Goal: Task Accomplishment & Management: Manage account settings

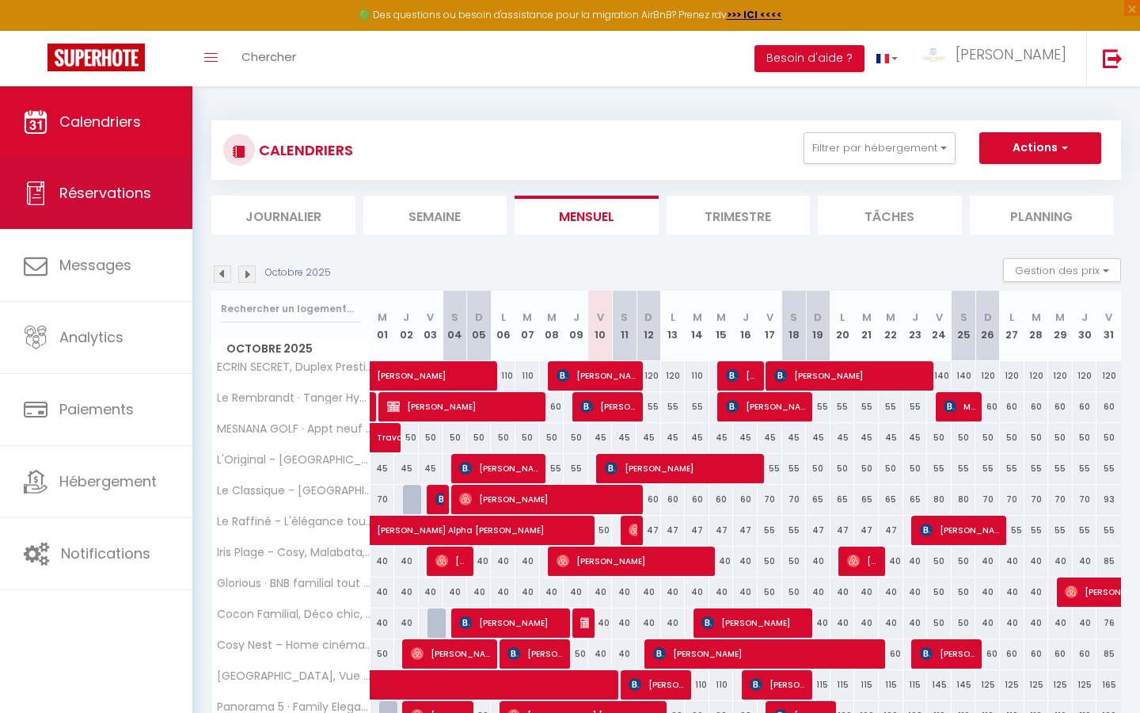
click at [114, 217] on link "Réservations" at bounding box center [96, 193] width 192 height 71
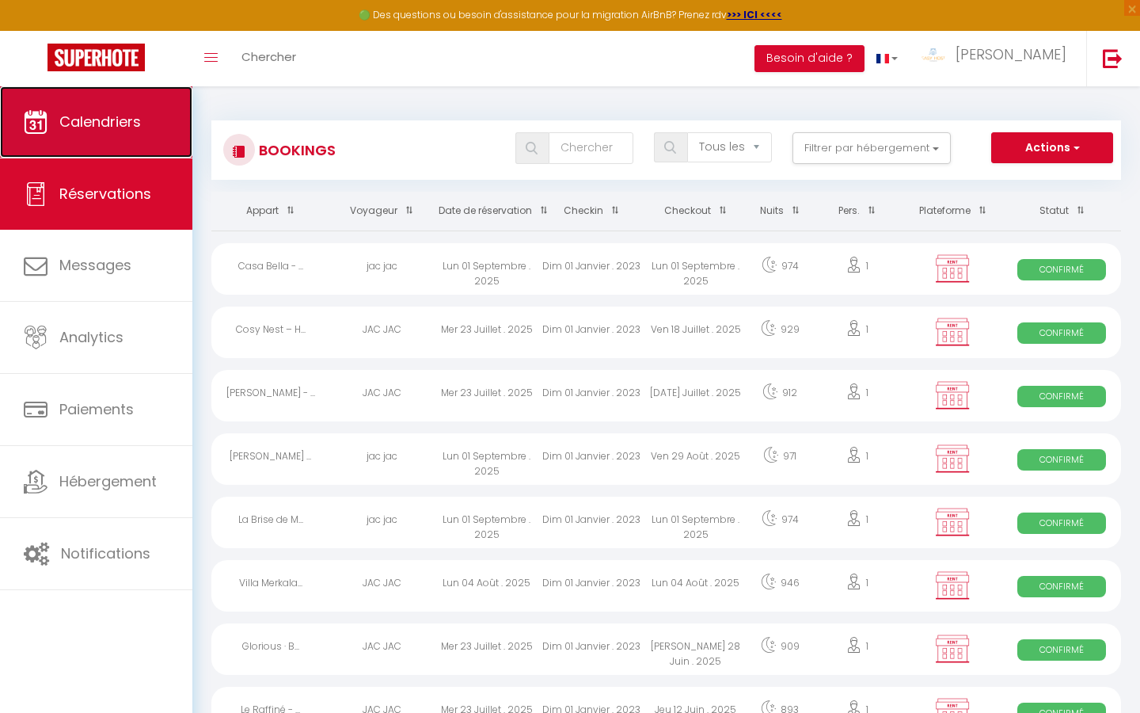
click at [136, 146] on link "Calendriers" at bounding box center [96, 121] width 192 height 71
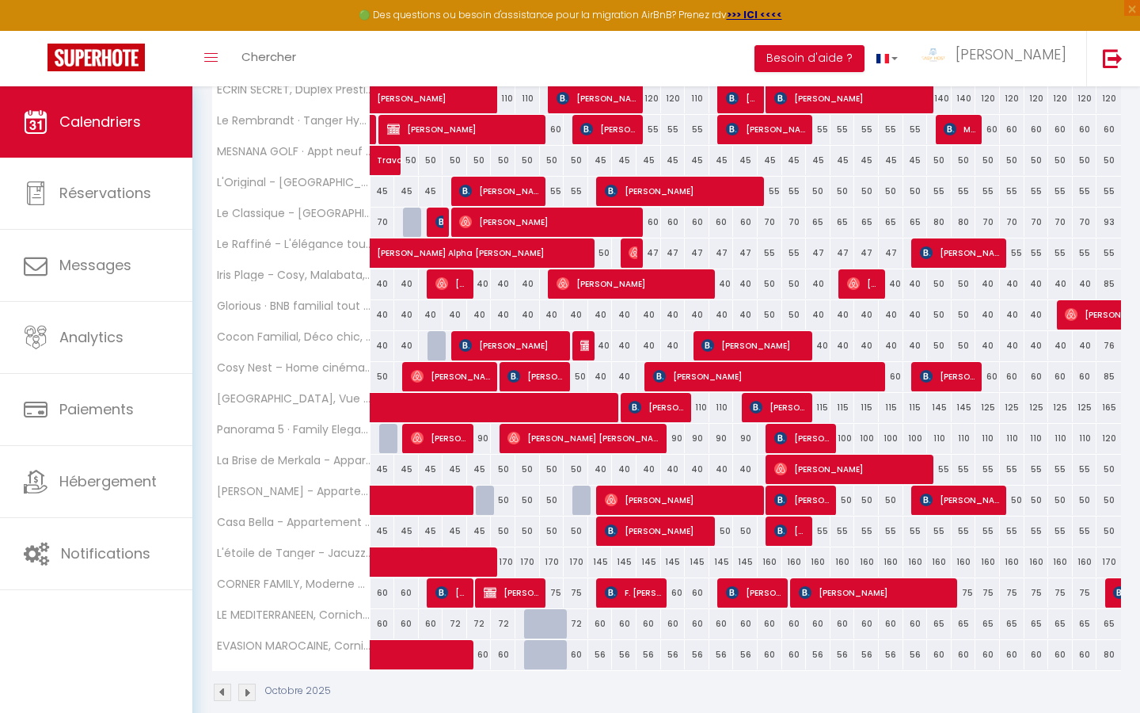
scroll to position [300, 0]
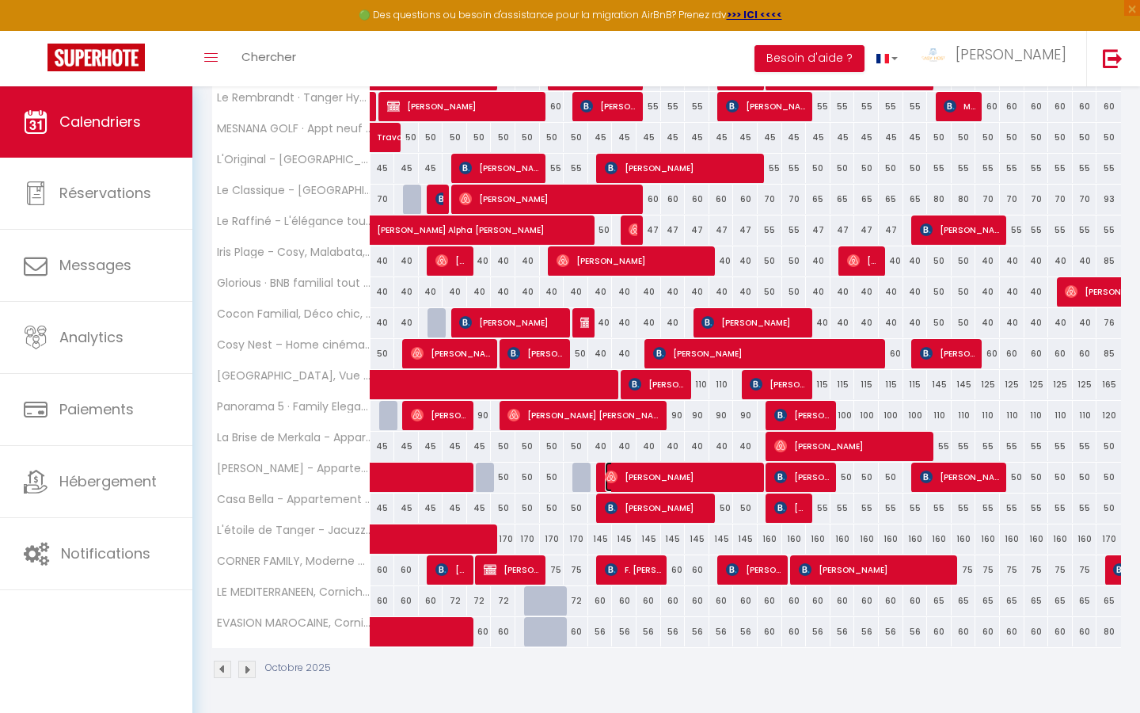
click at [623, 474] on span "[PERSON_NAME]" at bounding box center [682, 477] width 155 height 30
select select "OK"
select select "0"
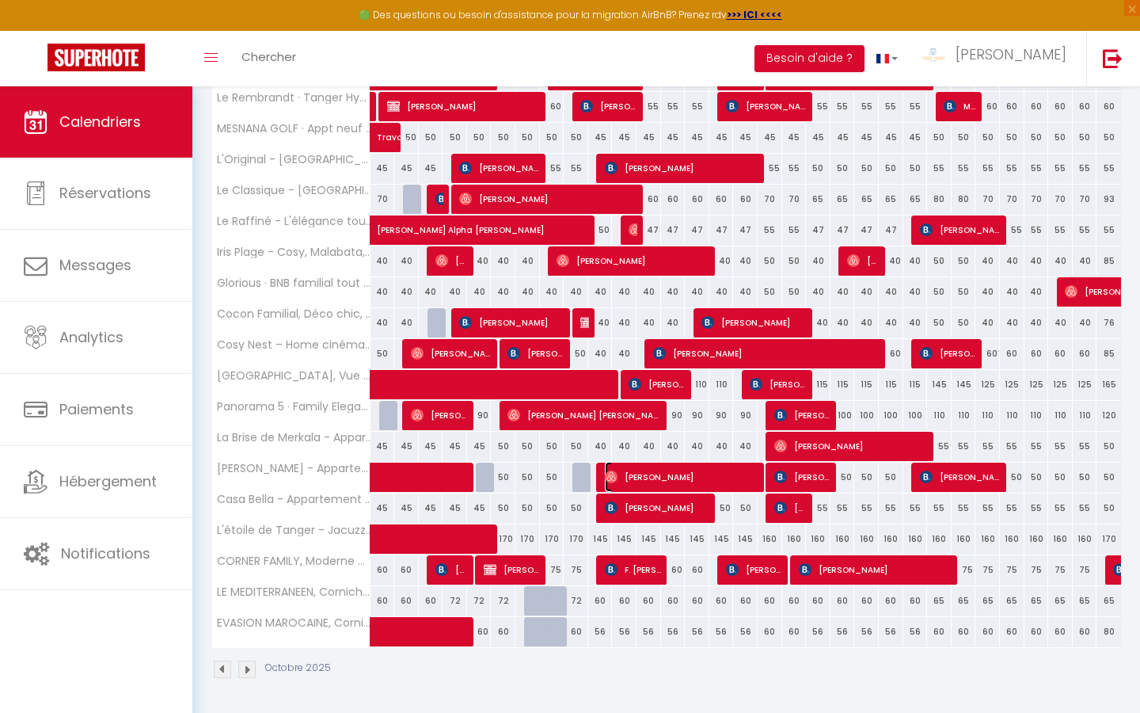
select select "1"
select select
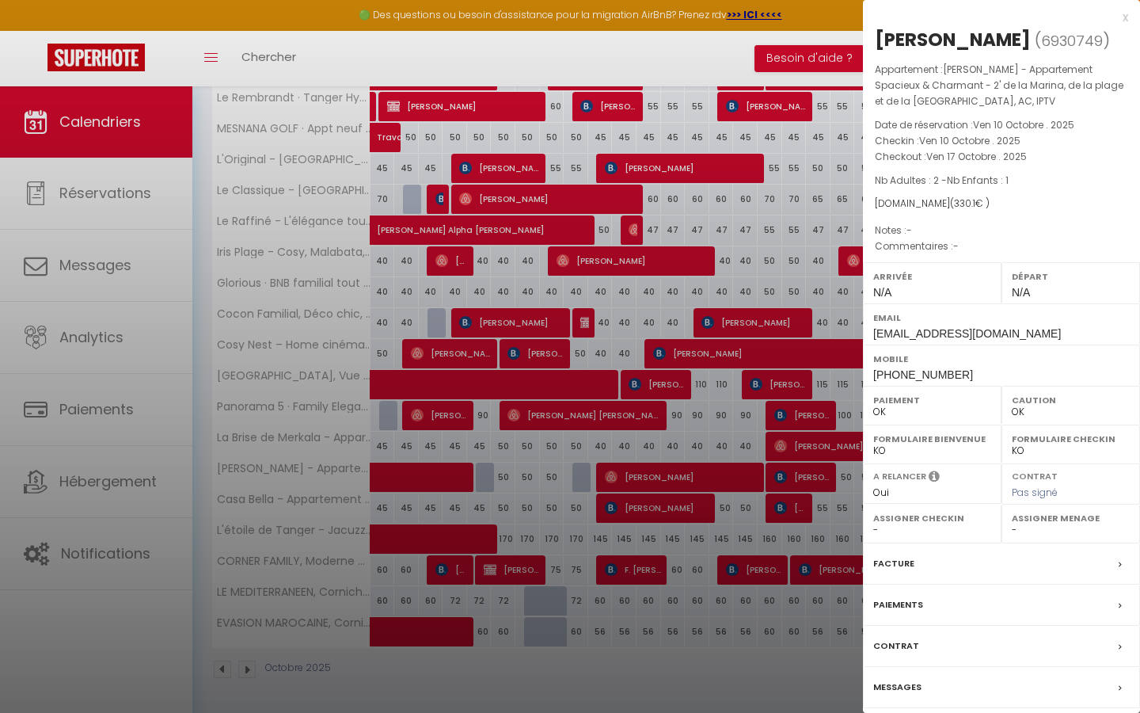
drag, startPoint x: 536, startPoint y: 356, endPoint x: 325, endPoint y: 283, distance: 223.9
click at [537, 357] on div at bounding box center [570, 356] width 1140 height 713
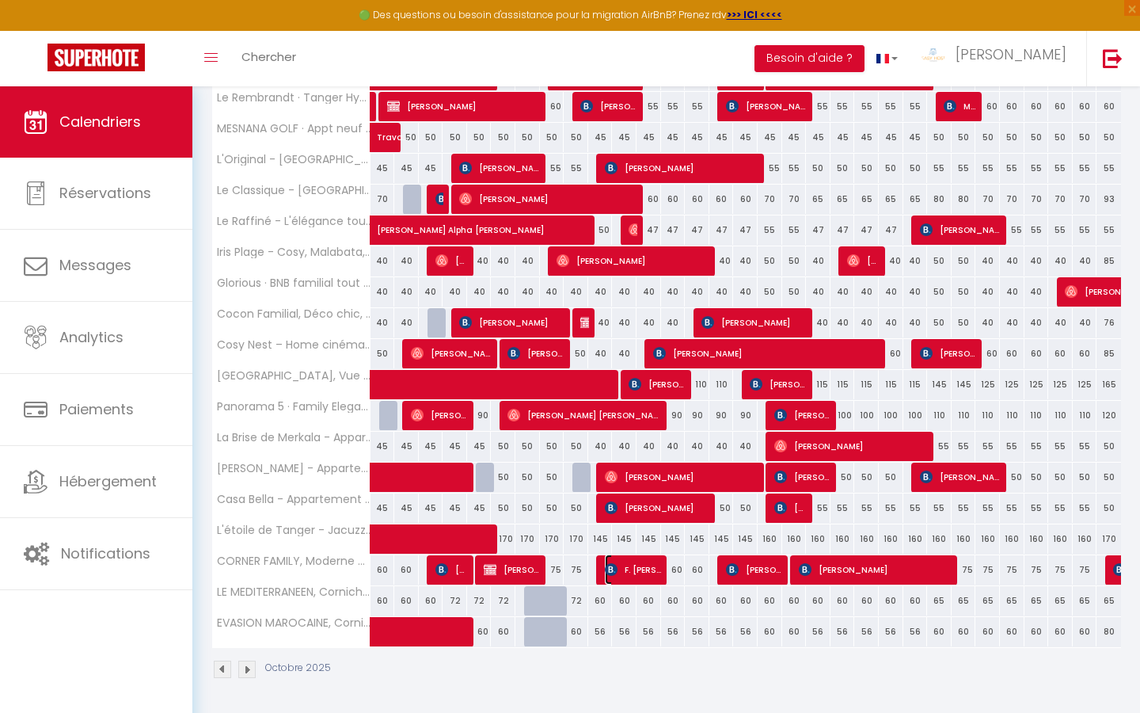
click at [635, 565] on span "F. [PERSON_NAME]" at bounding box center [633, 569] width 57 height 30
